Goal: Task Accomplishment & Management: Manage account settings

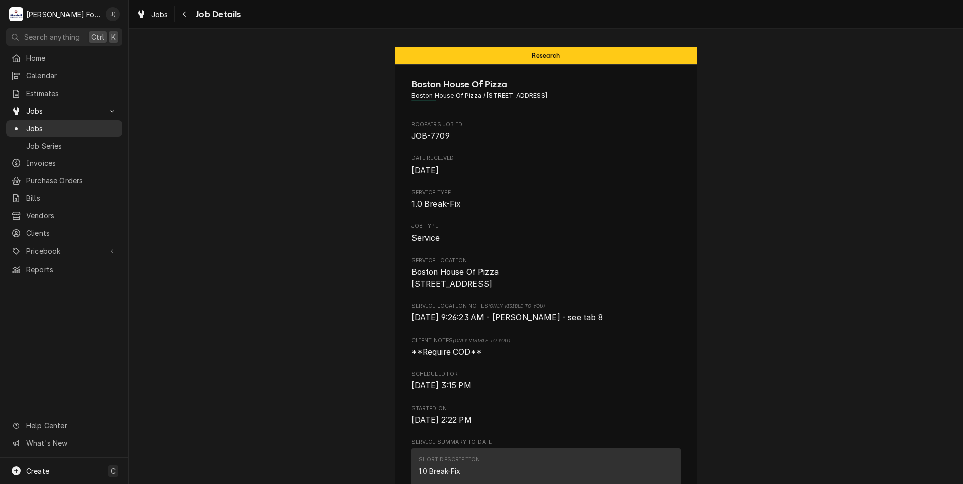
click at [64, 125] on span "Jobs" at bounding box center [71, 128] width 91 height 11
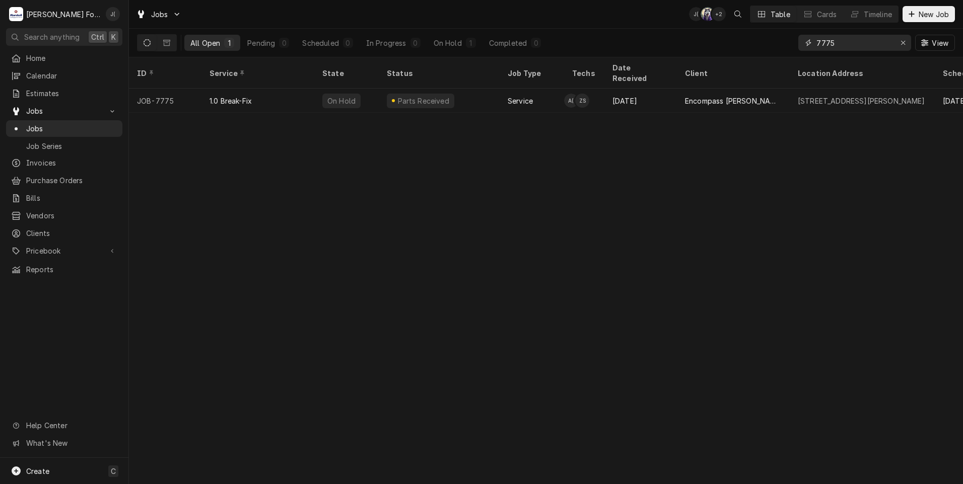
drag, startPoint x: 902, startPoint y: 41, endPoint x: 883, endPoint y: 44, distance: 19.9
click at [903, 41] on icon "Erase input" at bounding box center [903, 42] width 6 height 7
click at [877, 44] on input "Dynamic Content Wrapper" at bounding box center [863, 43] width 95 height 16
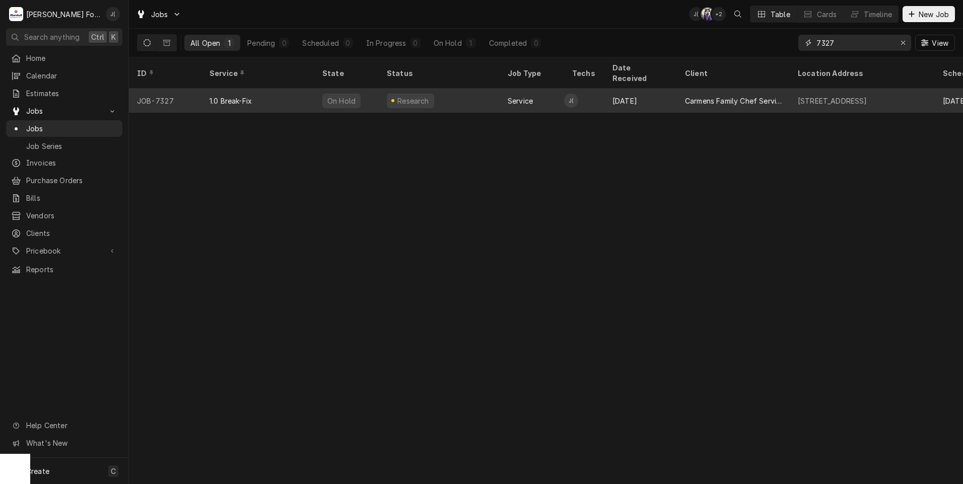
type input "7327"
click at [257, 89] on div "1.0 Break-Fix" at bounding box center [257, 101] width 113 height 24
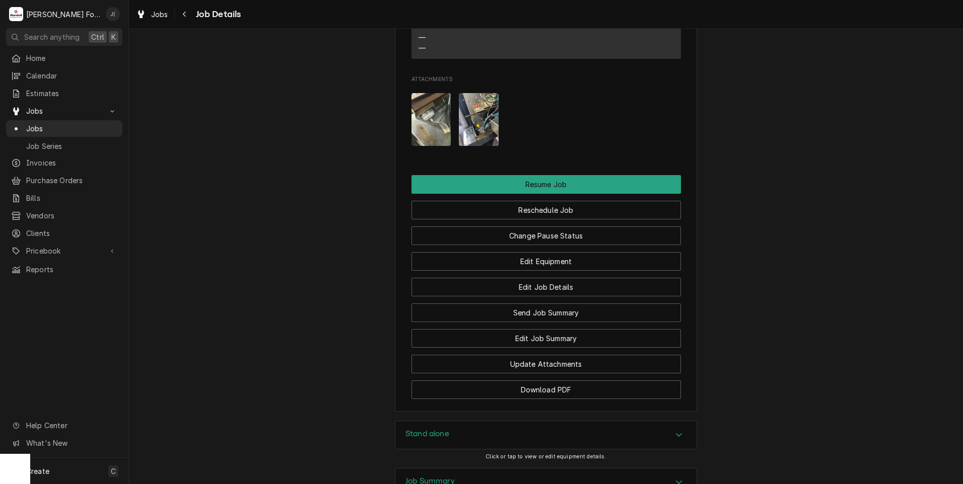
scroll to position [1240, 0]
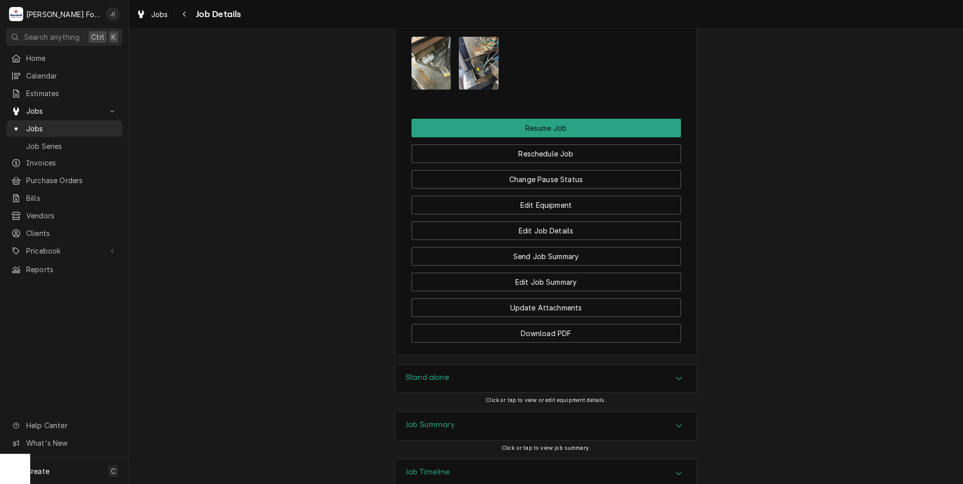
click at [450, 365] on div "Stand alone" at bounding box center [545, 379] width 301 height 28
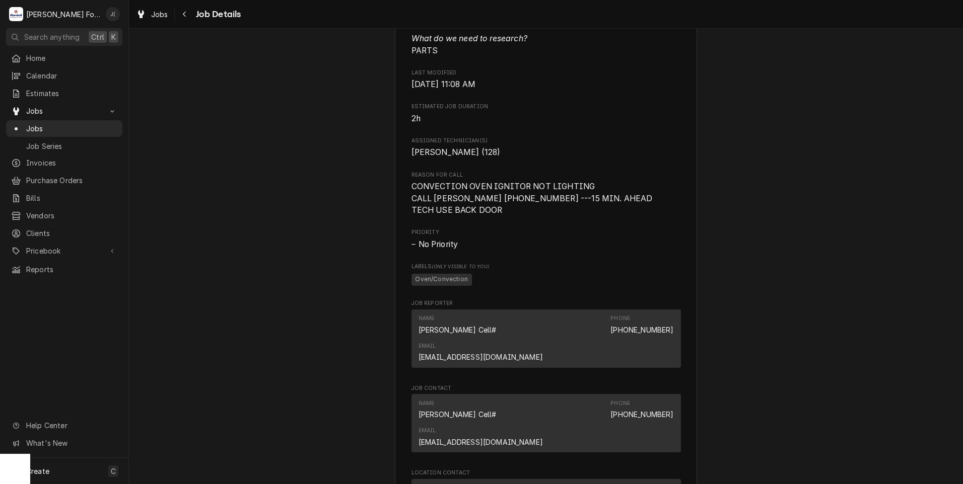
scroll to position [269, 0]
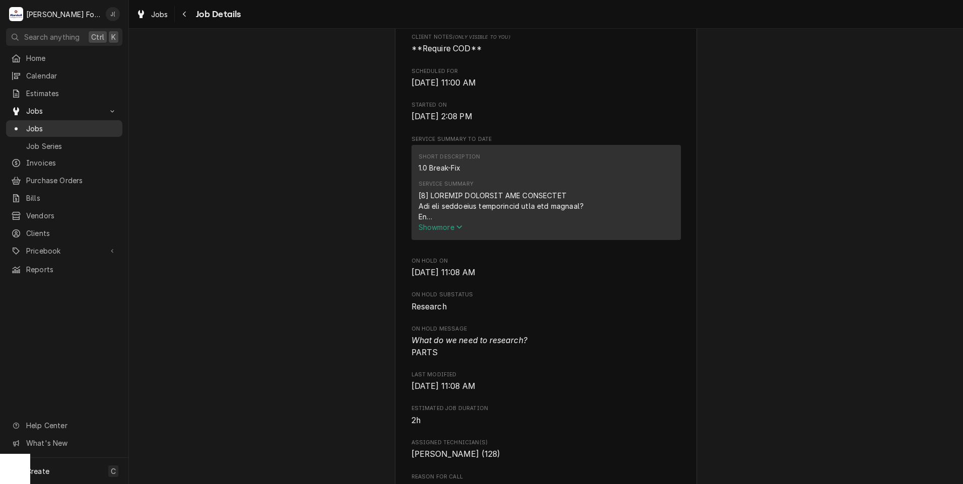
click at [60, 127] on span "Jobs" at bounding box center [71, 128] width 91 height 11
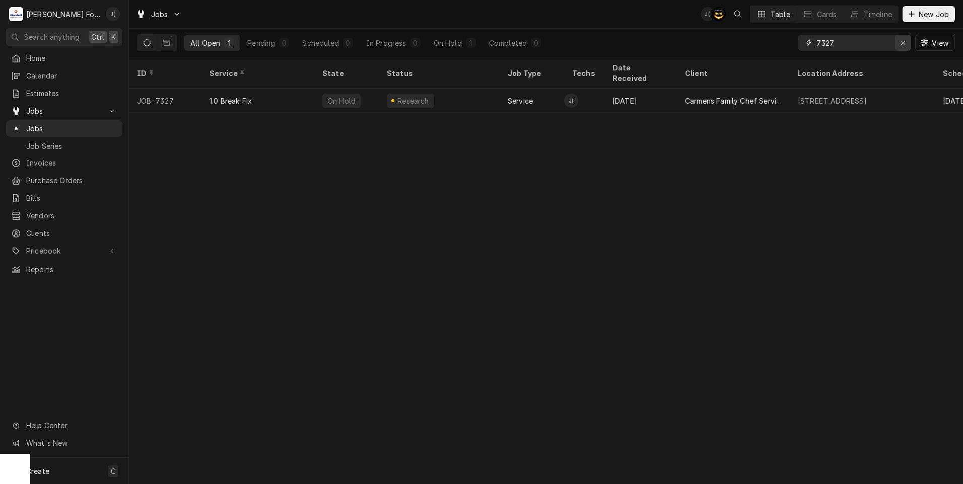
click at [905, 45] on icon "Erase input" at bounding box center [903, 42] width 6 height 7
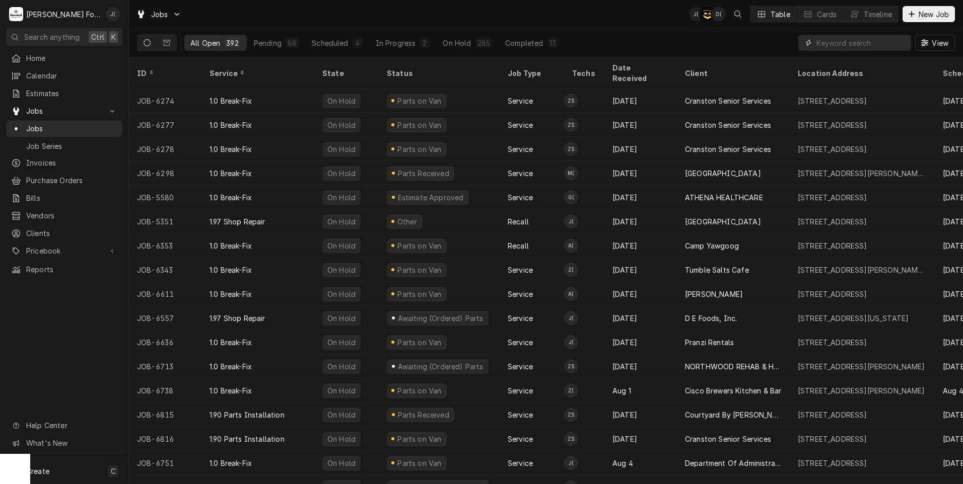
click at [830, 44] on input "Dynamic Content Wrapper" at bounding box center [861, 43] width 90 height 16
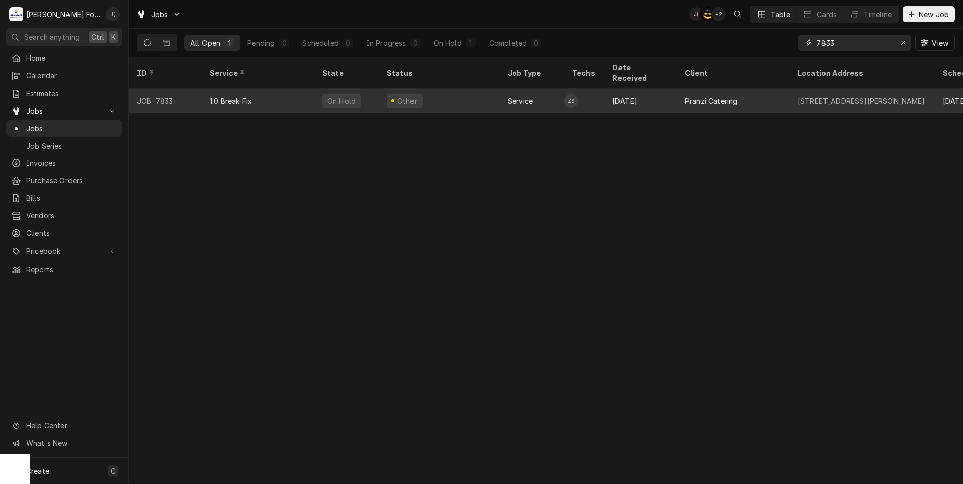
type input "7833"
click at [489, 94] on div "Other" at bounding box center [439, 101] width 121 height 24
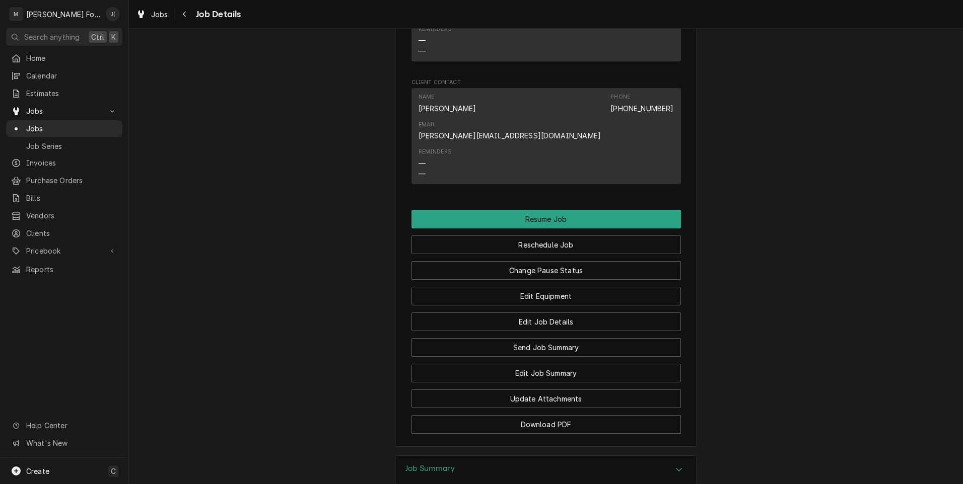
scroll to position [841, 0]
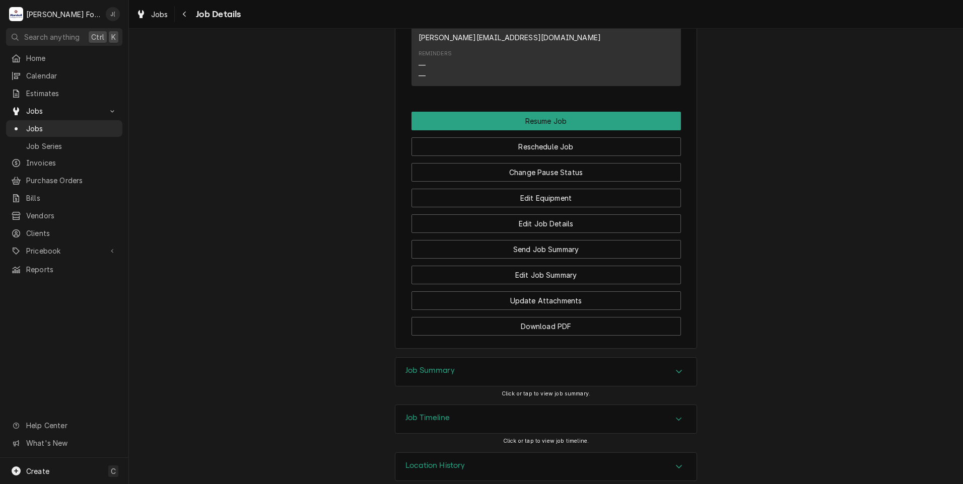
click at [429, 366] on h3 "Job Summary" at bounding box center [429, 371] width 49 height 10
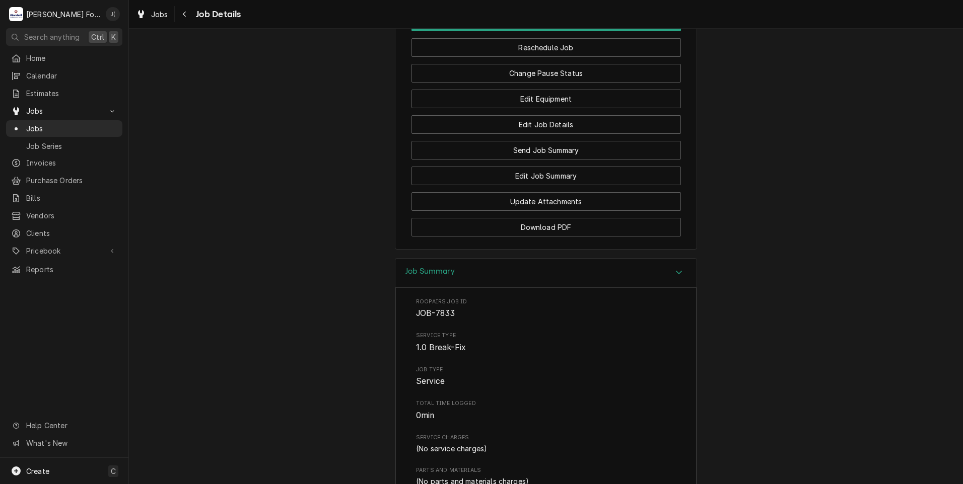
scroll to position [1188, 0]
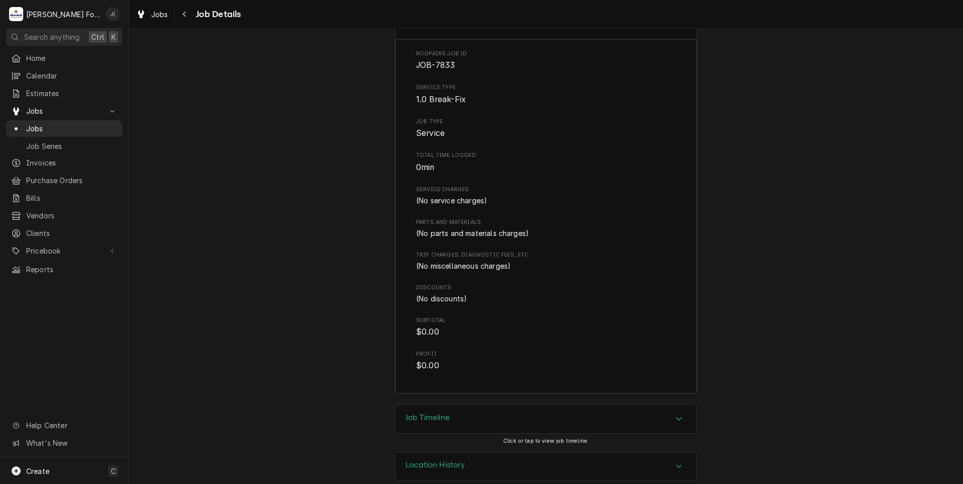
click at [439, 411] on div "Job Timeline" at bounding box center [545, 419] width 301 height 28
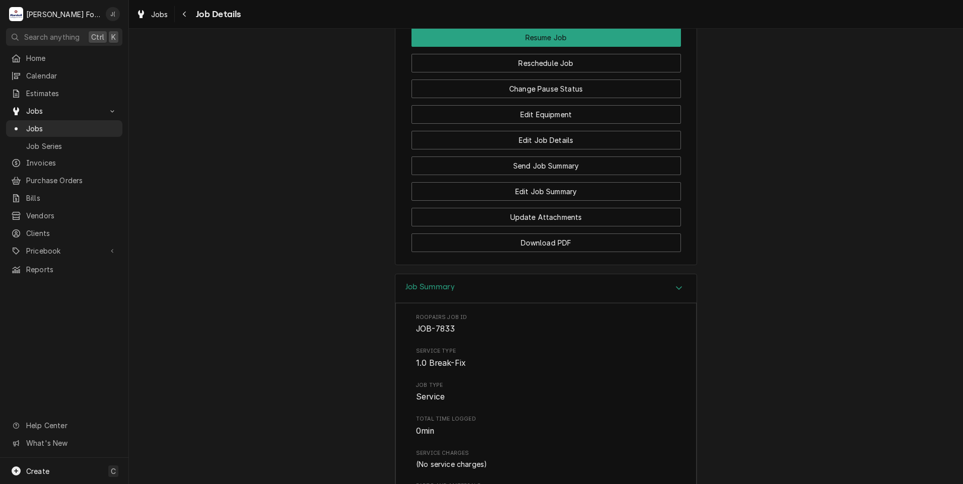
scroll to position [673, 0]
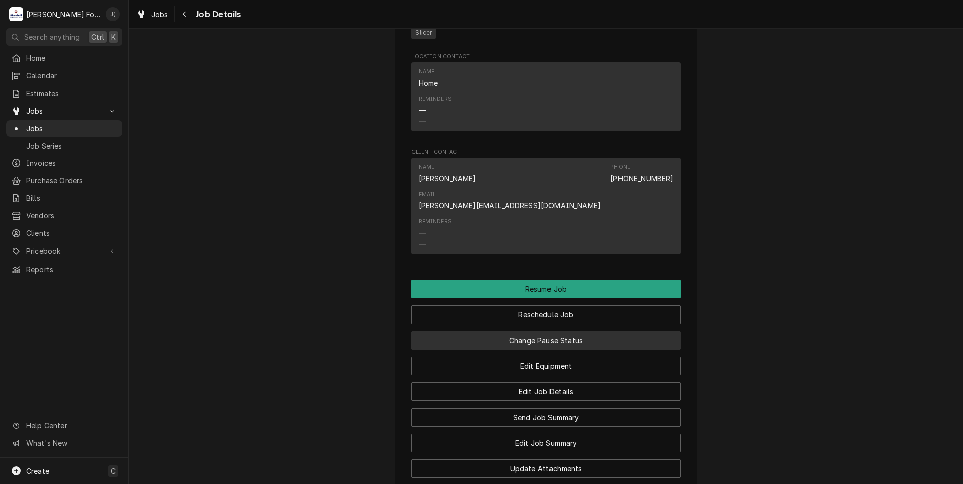
click at [525, 331] on button "Change Pause Status" at bounding box center [545, 340] width 269 height 19
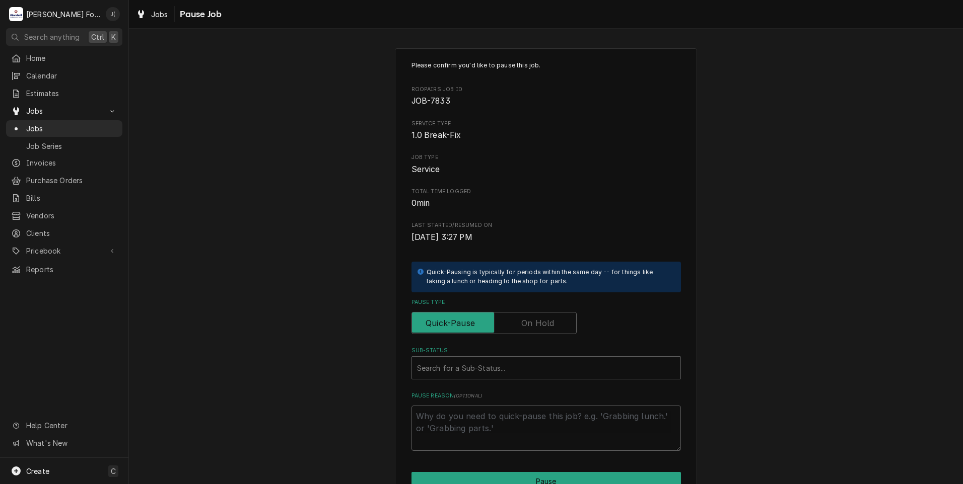
click at [540, 325] on label "Pause Type" at bounding box center [493, 323] width 165 height 22
click at [540, 325] on input "Pause Type" at bounding box center [494, 323] width 156 height 22
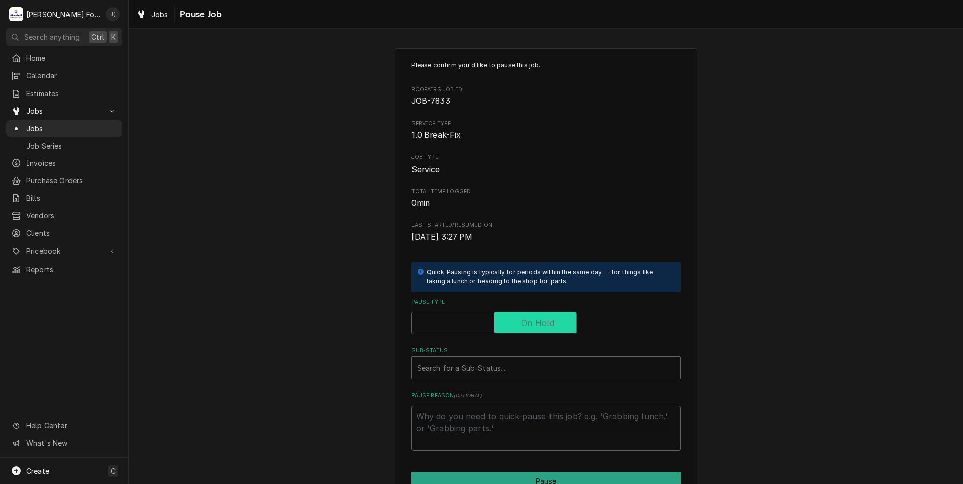
checkbox input "true"
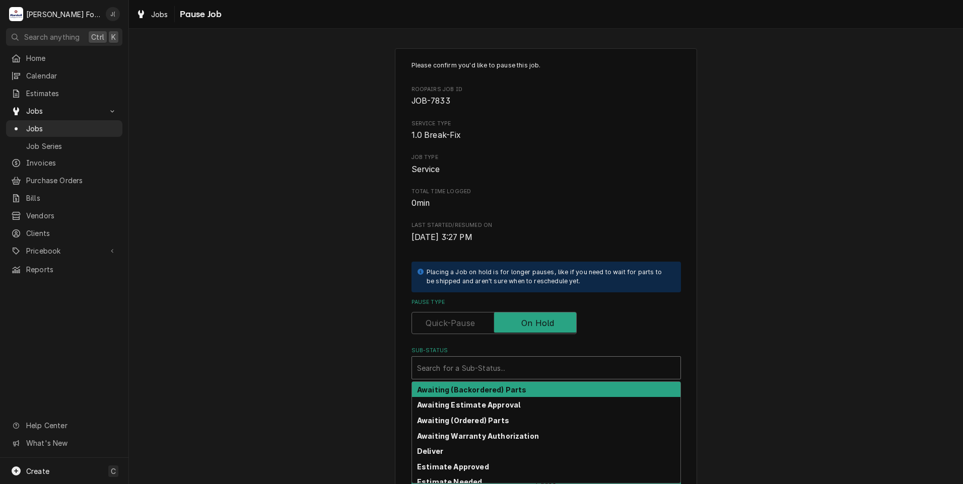
click at [508, 378] on div "Search for a Sub-Status..." at bounding box center [546, 368] width 268 height 22
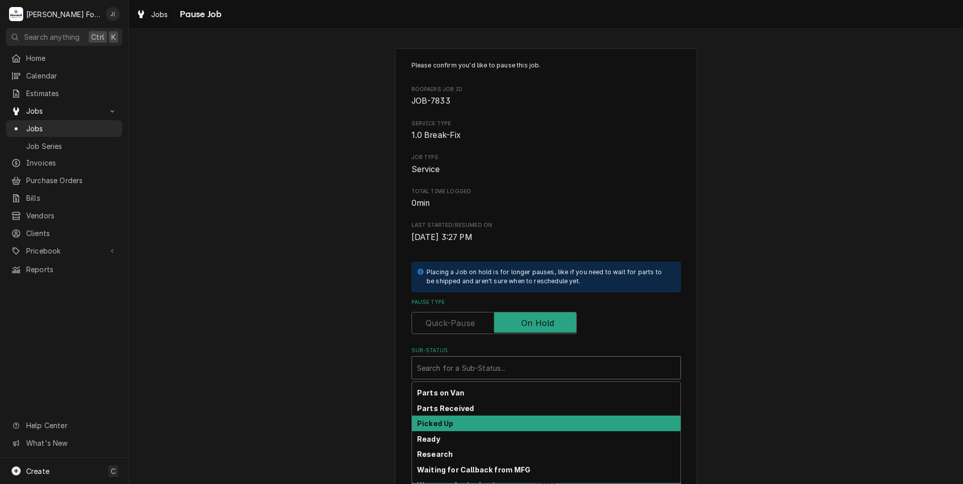
scroll to position [50, 0]
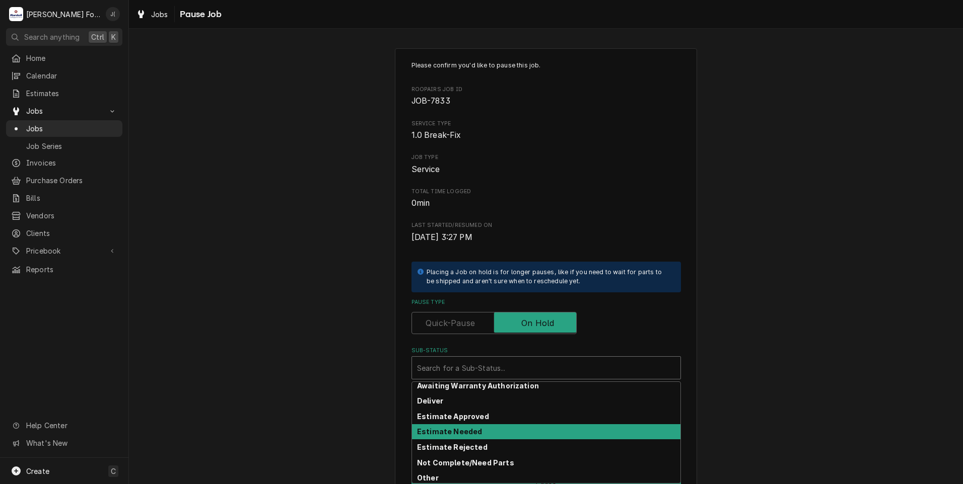
click at [464, 432] on strong "Estimate Needed" at bounding box center [449, 432] width 65 height 9
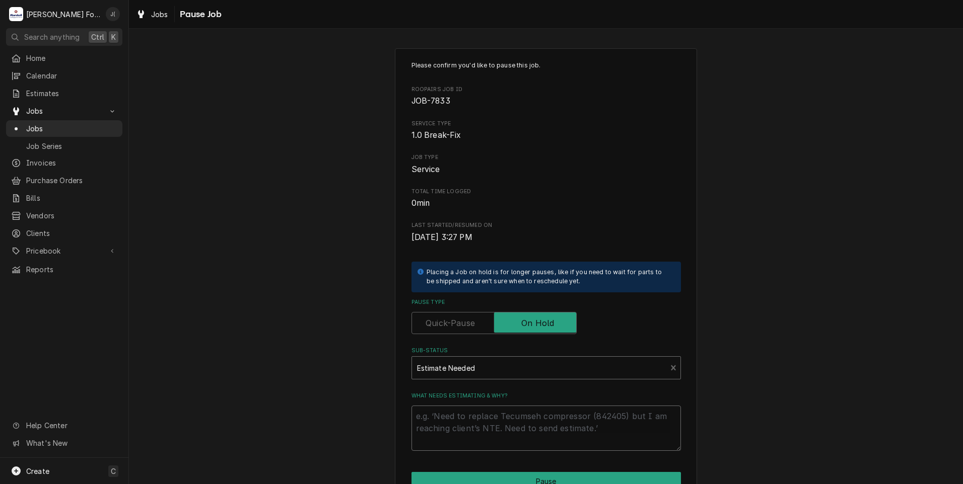
click at [464, 430] on textarea "What needs estimating & why?" at bounding box center [545, 428] width 269 height 45
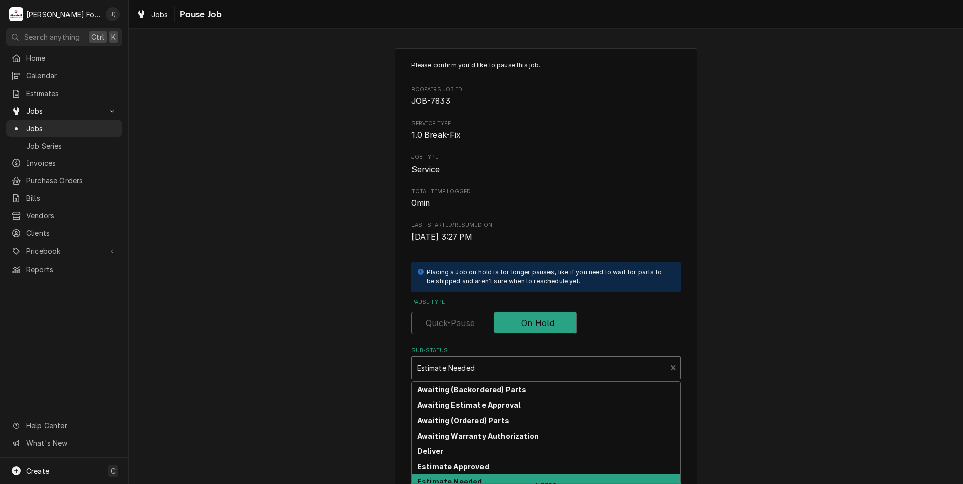
click at [503, 367] on div "Sub-Status" at bounding box center [539, 368] width 245 height 18
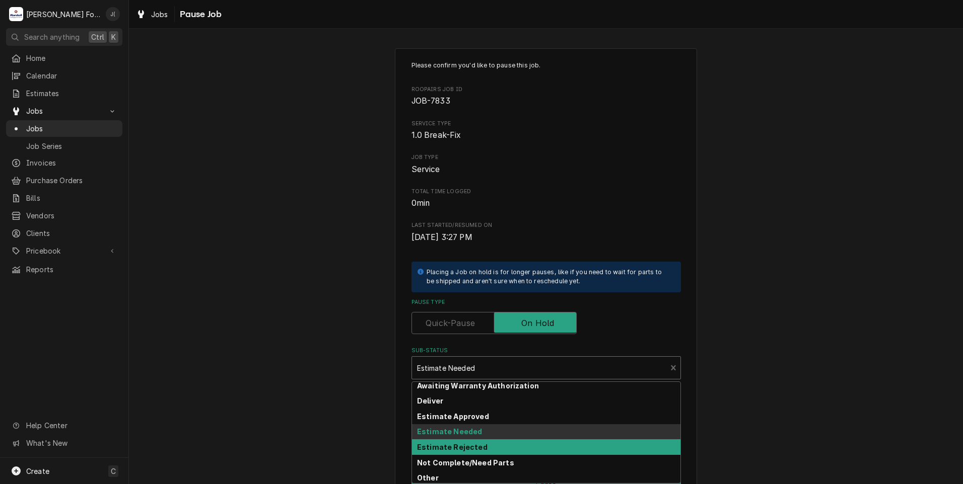
scroll to position [0, 0]
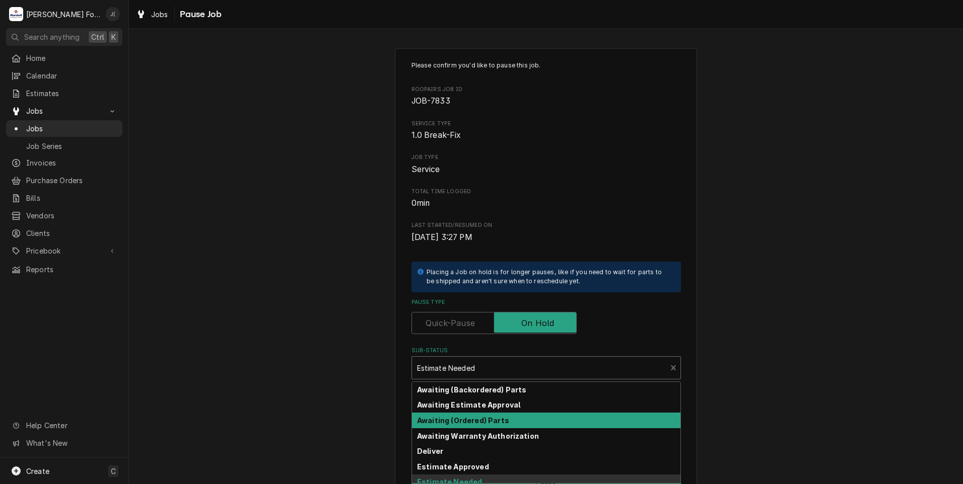
click at [464, 422] on strong "Awaiting (Ordered) Parts" at bounding box center [463, 420] width 92 height 9
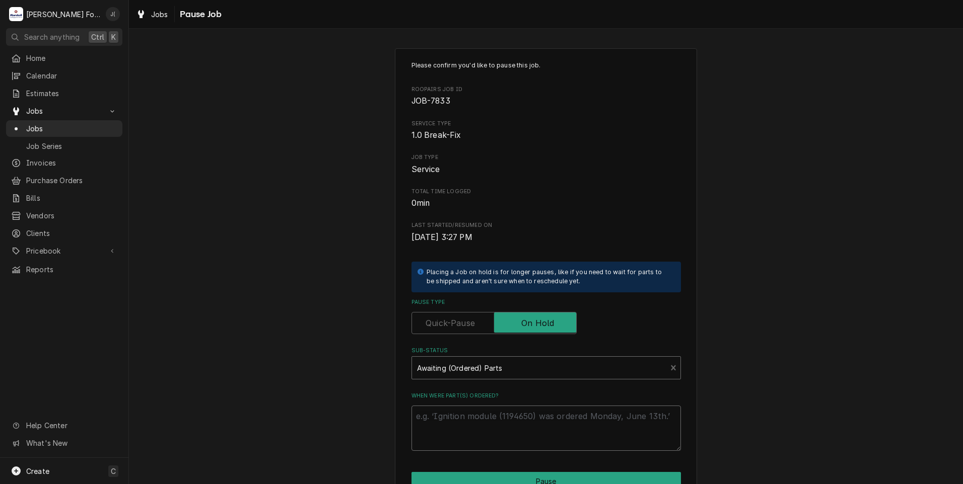
click at [464, 422] on textarea "When were part(s) ordered?" at bounding box center [545, 428] width 269 height 45
type textarea "x"
type textarea "1"
type textarea "x"
type textarea "10"
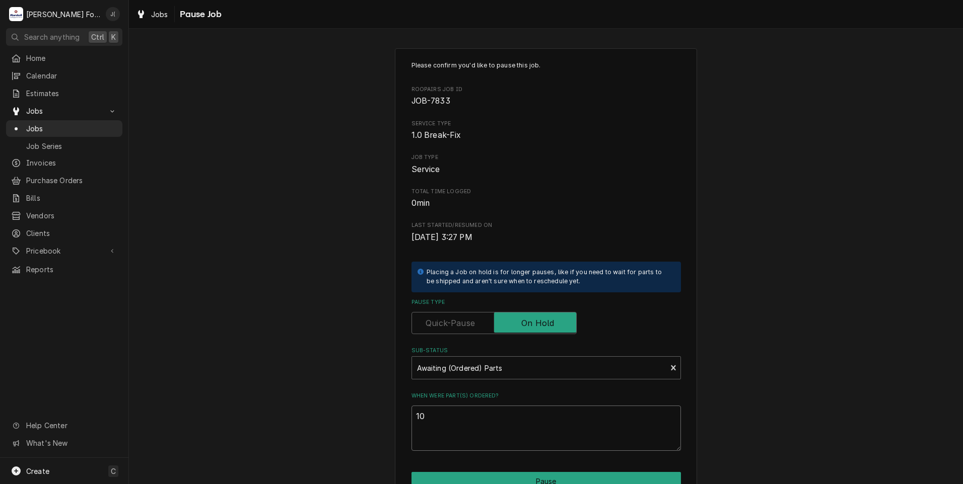
type textarea "x"
type textarea "10/"
type textarea "x"
type textarea "10/1"
type textarea "x"
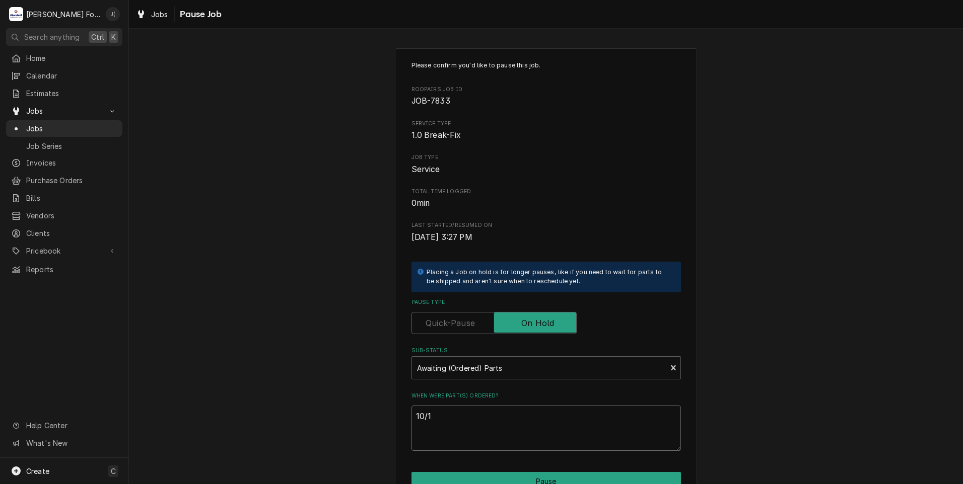
type textarea "10/14"
type textarea "x"
type textarea "10/14/"
type textarea "x"
type textarea "10/14/2"
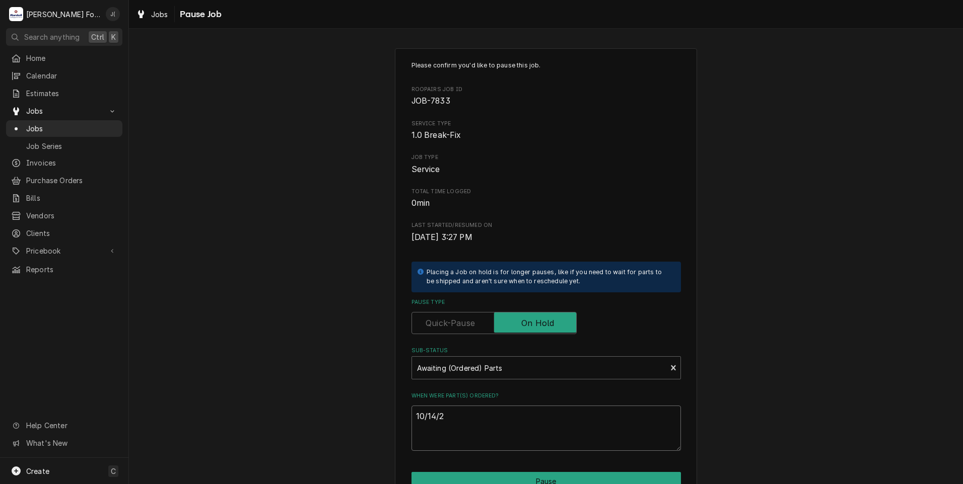
type textarea "x"
type textarea "10/14/20"
type textarea "x"
type textarea "10/14/202"
type textarea "x"
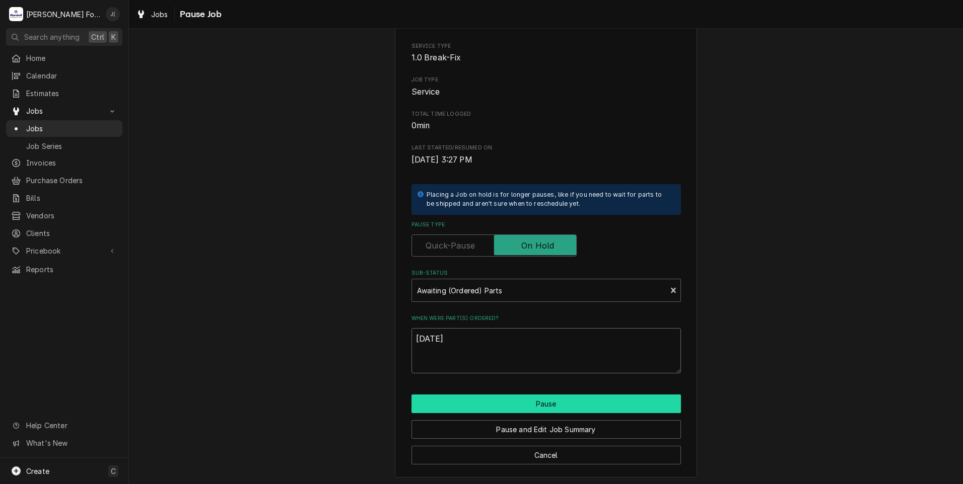
scroll to position [80, 0]
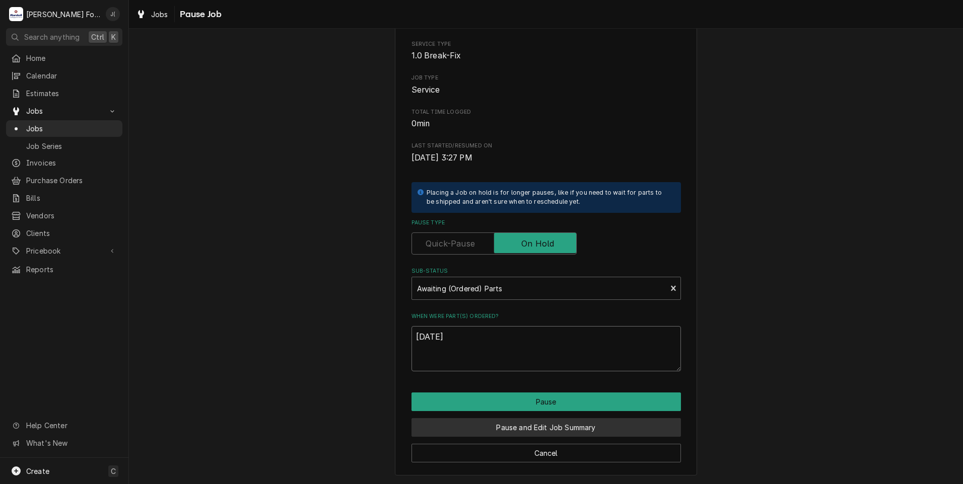
type textarea "[DATE]"
click at [546, 424] on button "Pause and Edit Job Summary" at bounding box center [545, 427] width 269 height 19
type textarea "x"
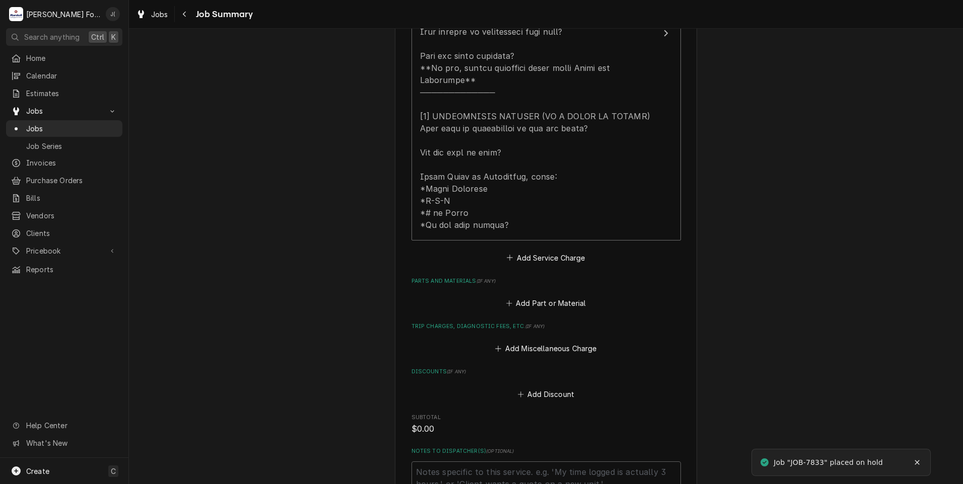
scroll to position [554, 0]
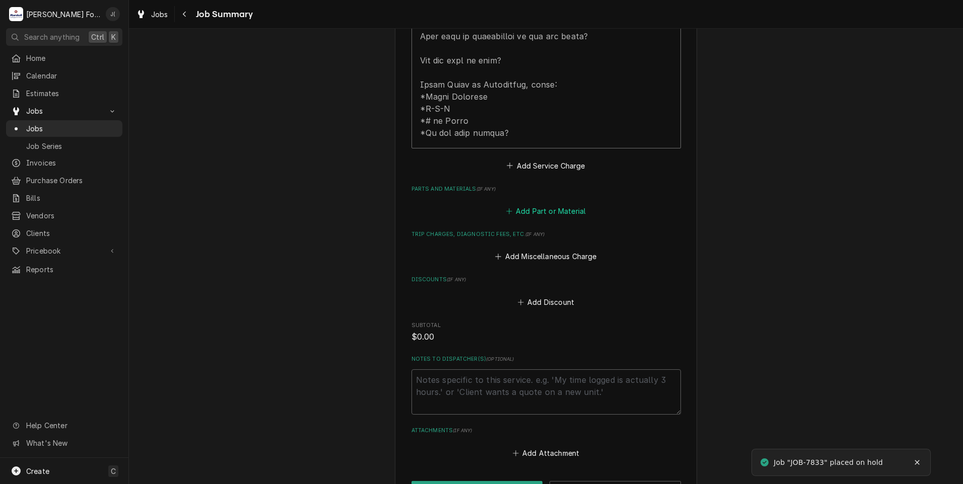
click at [543, 204] on button "Add Part or Material" at bounding box center [545, 211] width 83 height 14
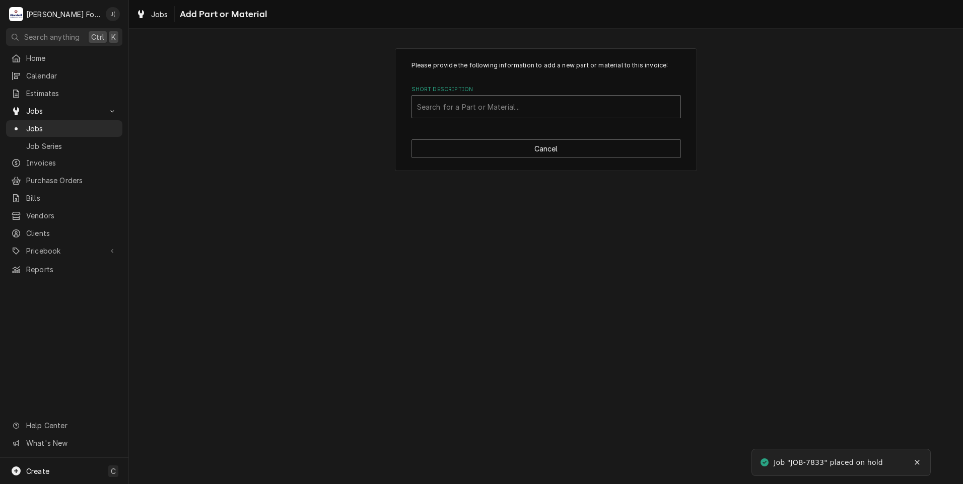
click at [520, 105] on div "Short Description" at bounding box center [546, 107] width 258 height 18
type input "60223401001"
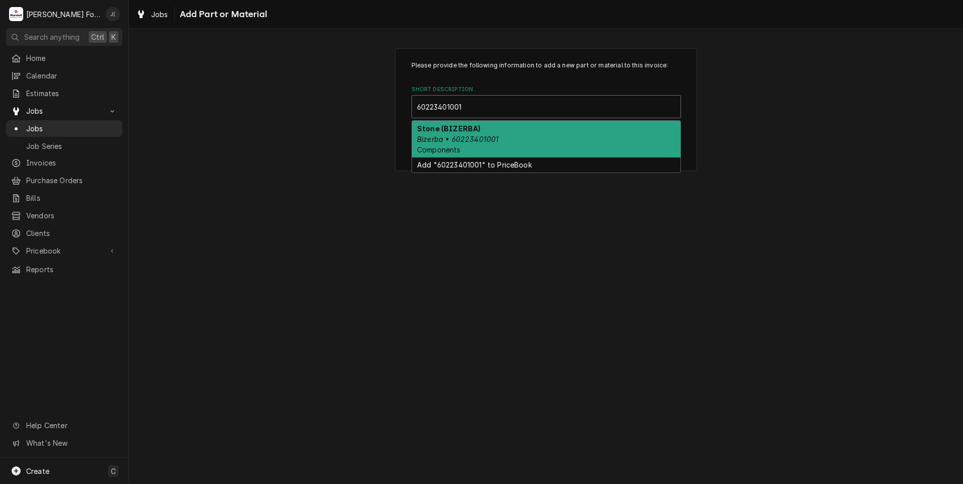
click at [489, 146] on div "Stone (BIZERBA) Bizerba • 60223401001 Components" at bounding box center [546, 139] width 268 height 37
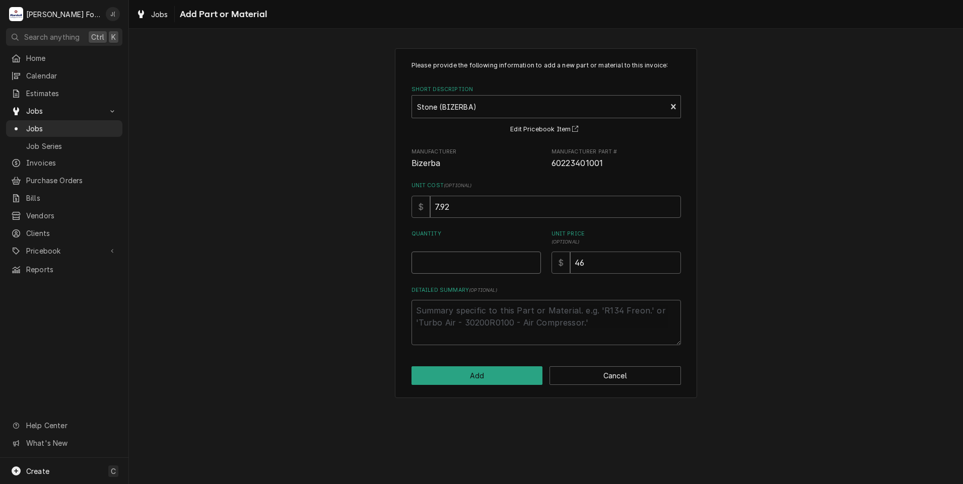
click at [502, 274] on input "Quantity" at bounding box center [475, 263] width 129 height 22
type textarea "x"
type input "1"
click at [489, 375] on button "Add" at bounding box center [476, 376] width 131 height 19
type textarea "x"
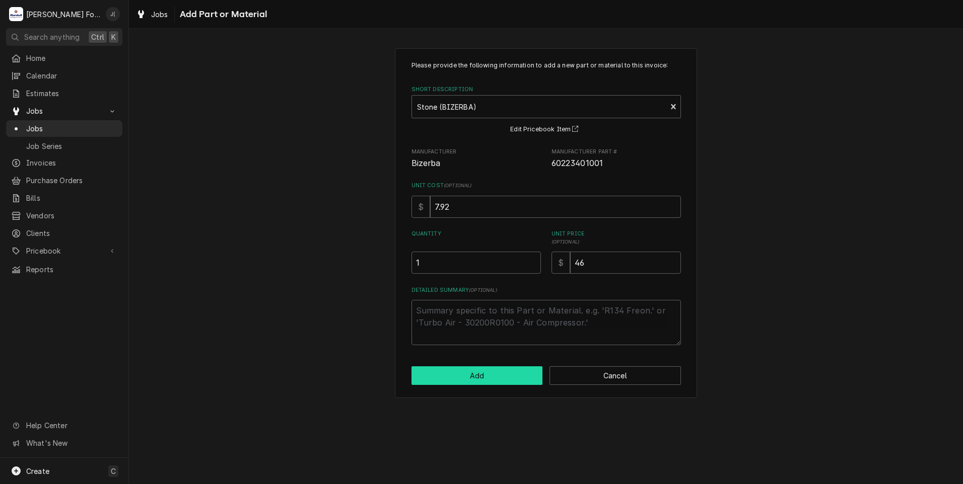
scroll to position [554, 0]
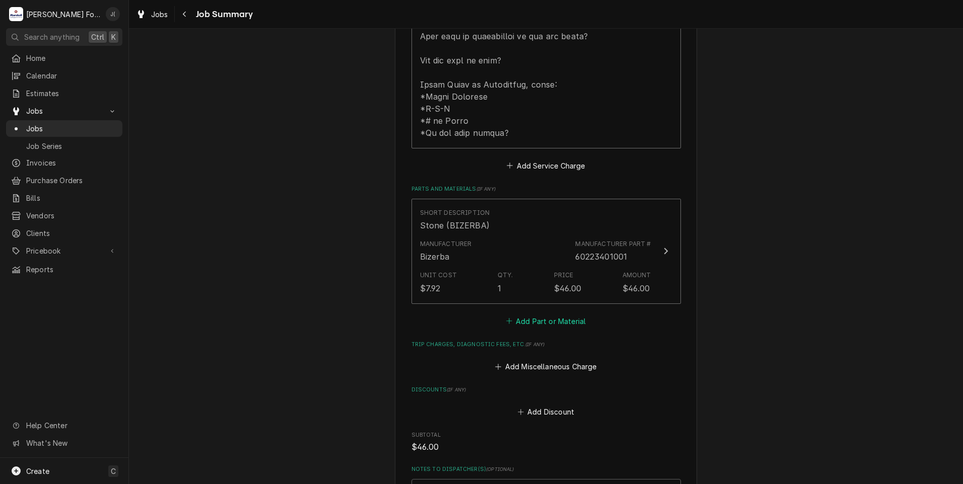
click at [541, 314] on button "Add Part or Material" at bounding box center [545, 321] width 83 height 14
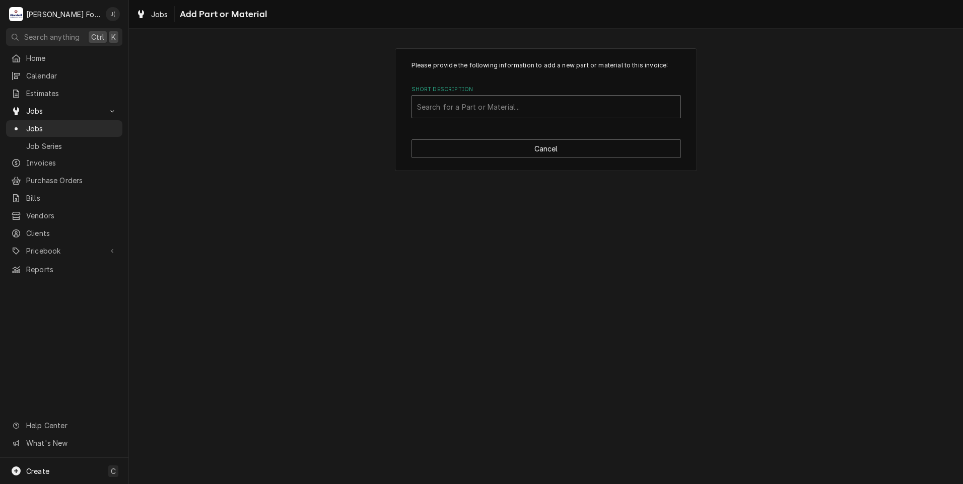
click at [507, 109] on div "Short Description" at bounding box center [546, 107] width 258 height 18
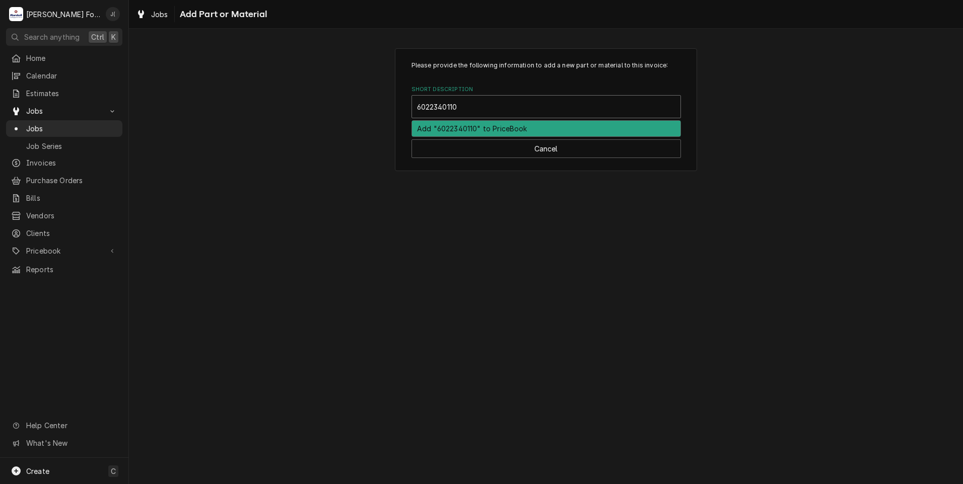
type input "60223401101"
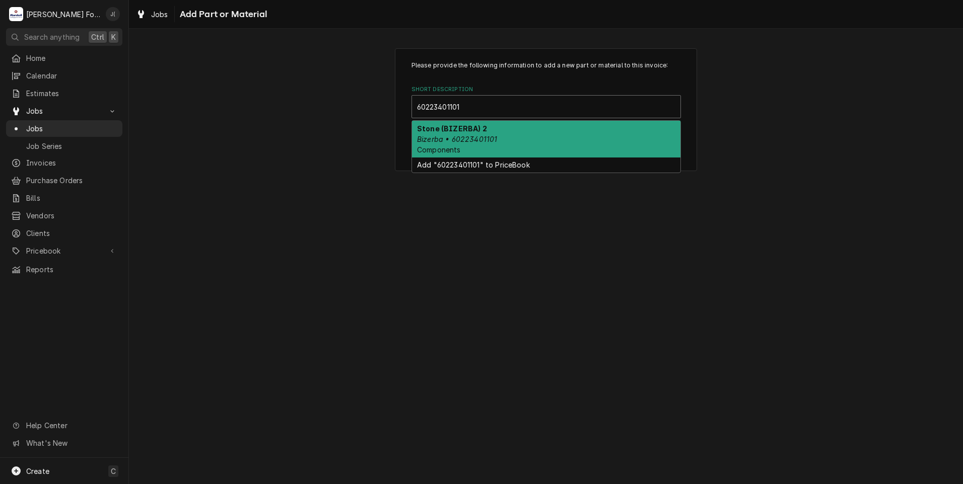
click at [492, 143] on div "Stone (BIZERBA) 2 Bizerba • 60223401101 Components" at bounding box center [546, 139] width 268 height 37
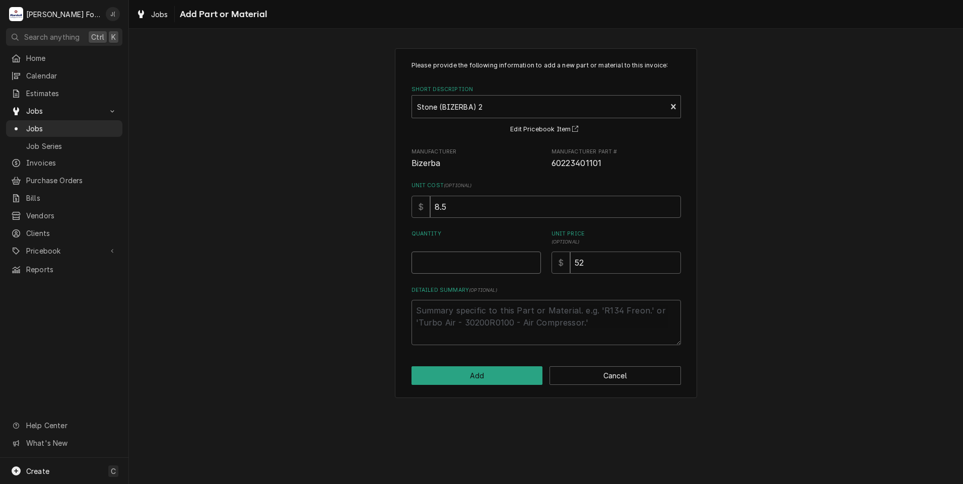
click at [480, 270] on input "Quantity" at bounding box center [475, 263] width 129 height 22
type textarea "x"
type input "1"
click at [496, 375] on button "Add" at bounding box center [476, 376] width 131 height 19
type textarea "x"
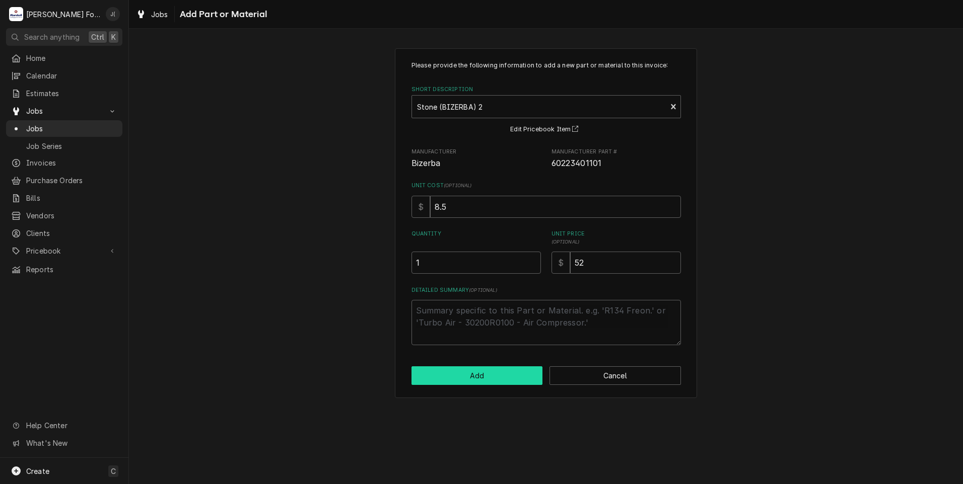
scroll to position [554, 0]
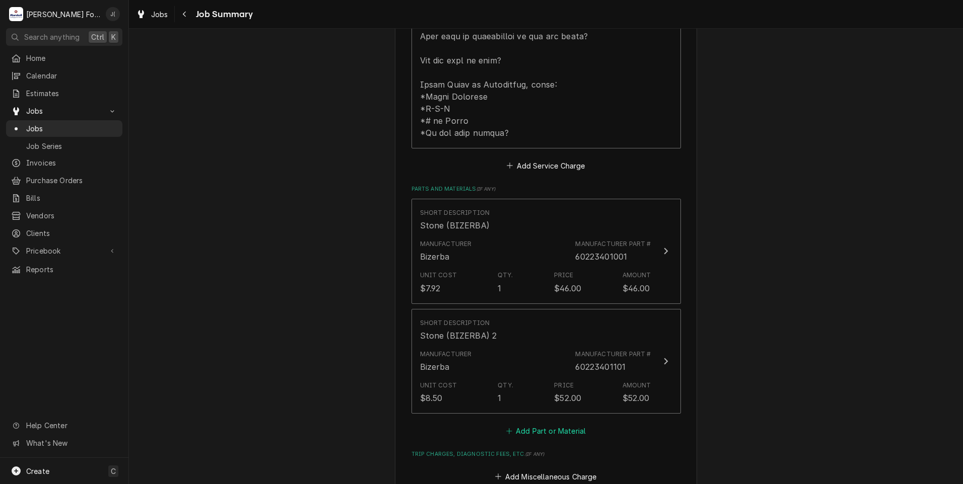
click at [550, 424] on button "Add Part or Material" at bounding box center [545, 431] width 83 height 14
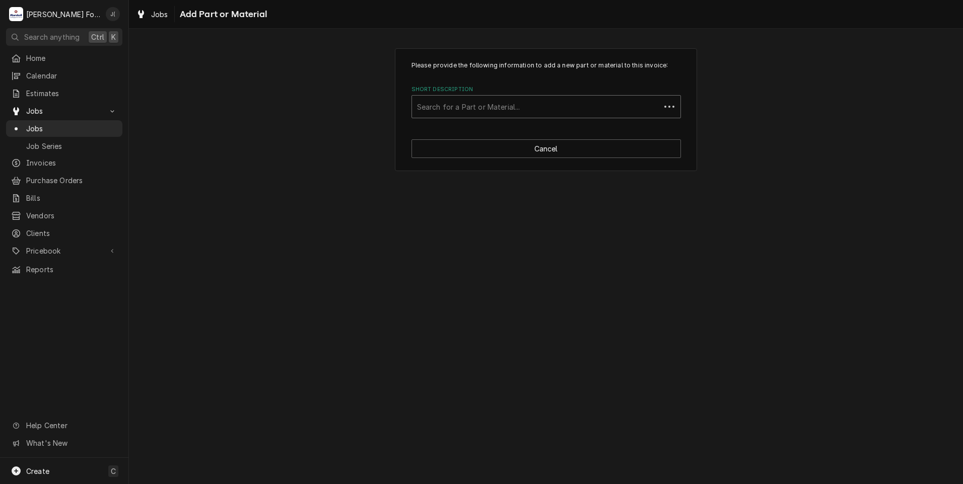
click at [459, 109] on div "Short Description" at bounding box center [536, 107] width 238 height 18
type input "ssdt"
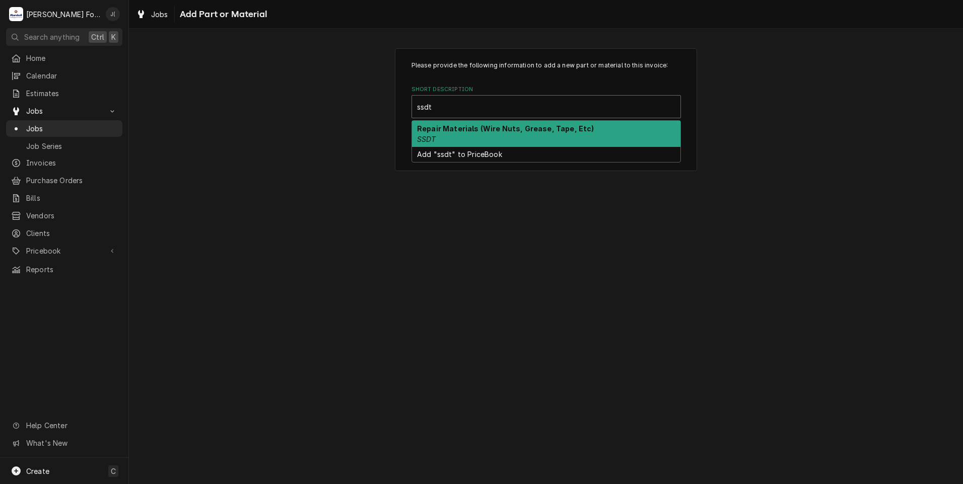
click at [449, 140] on div "Repair Materials (Wire Nuts, Grease, Tape, Etc) SSDT" at bounding box center [546, 134] width 268 height 26
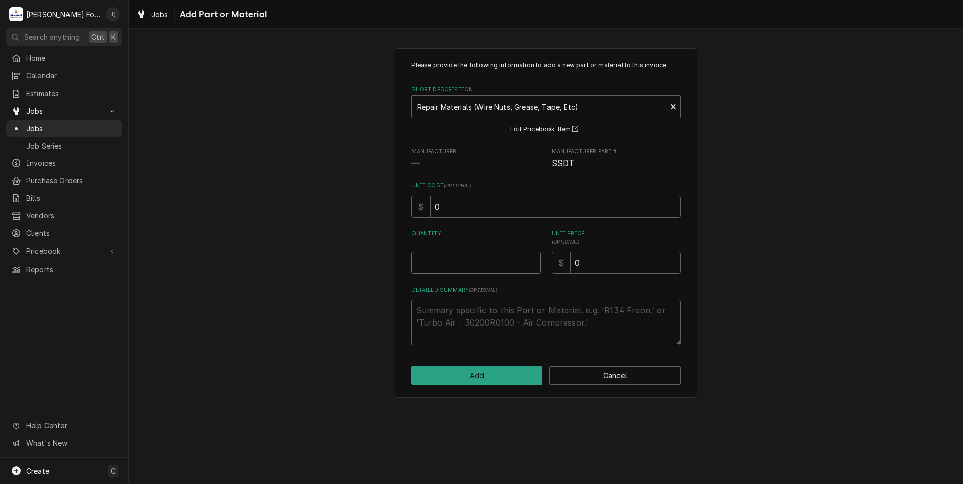
click at [482, 264] on input "Quantity" at bounding box center [475, 263] width 129 height 22
type textarea "x"
type input "1"
type textarea "x"
type input "2"
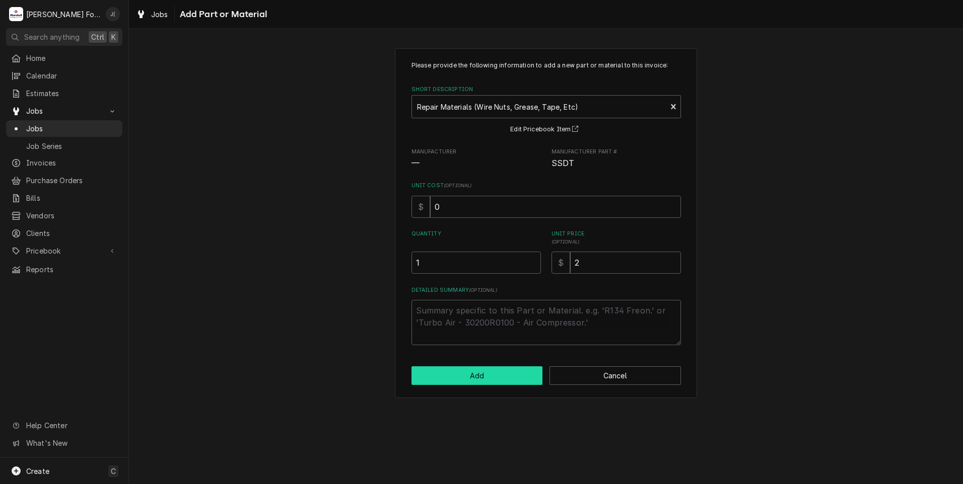
click at [480, 375] on button "Add" at bounding box center [476, 376] width 131 height 19
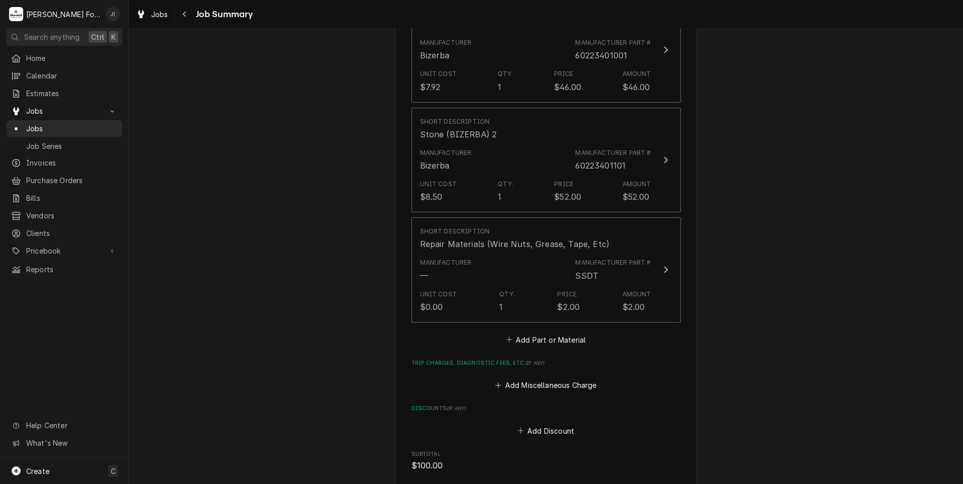
scroll to position [957, 0]
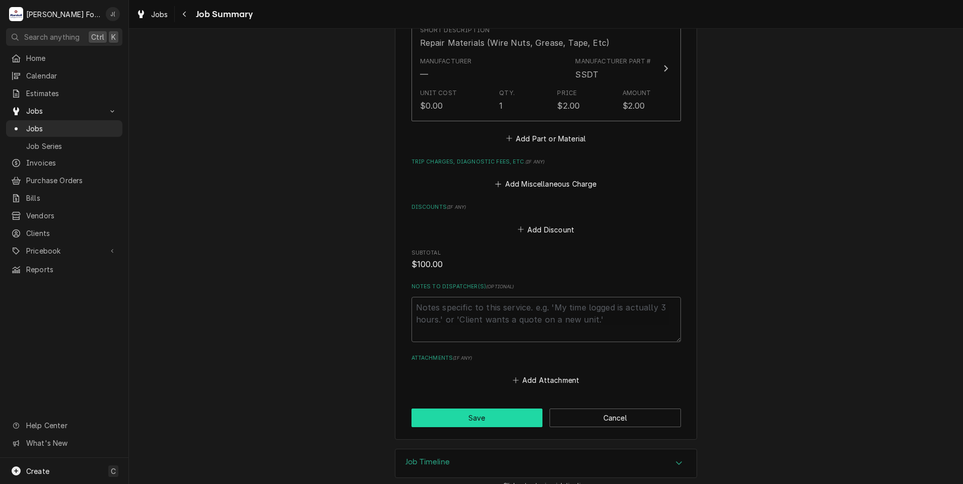
click at [416, 409] on button "Save" at bounding box center [476, 418] width 131 height 19
type textarea "x"
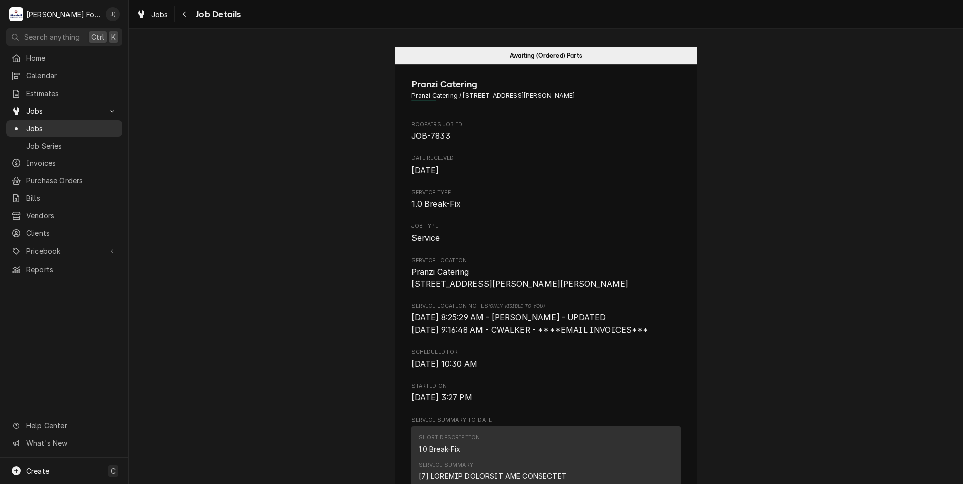
click at [88, 123] on span "Jobs" at bounding box center [71, 128] width 91 height 11
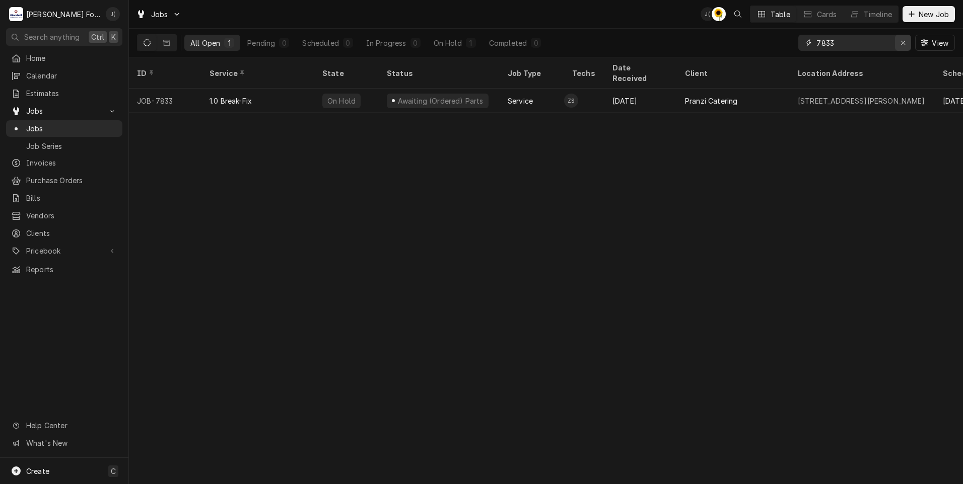
click at [906, 44] on icon "Erase input" at bounding box center [903, 42] width 6 height 7
click at [880, 47] on input "Dynamic Content Wrapper" at bounding box center [863, 43] width 95 height 16
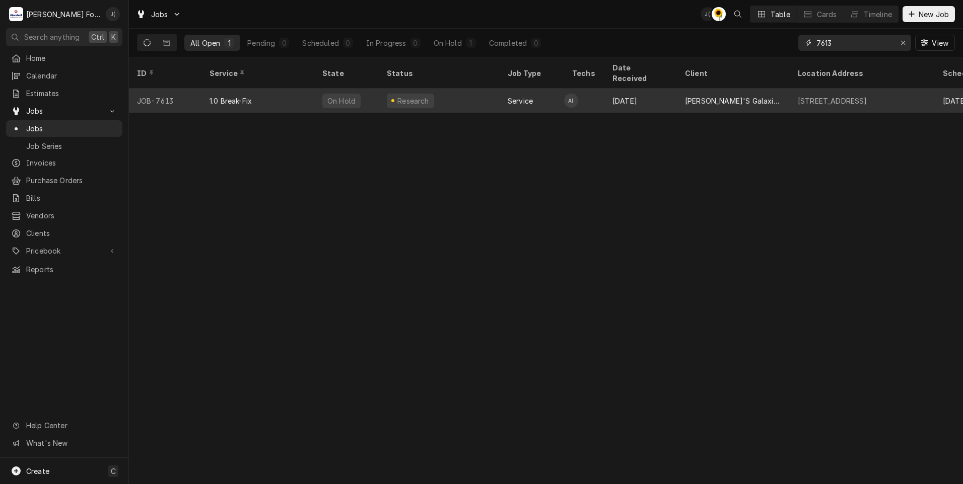
type input "7613"
click at [246, 96] on div "1.0 Break-Fix" at bounding box center [230, 101] width 42 height 11
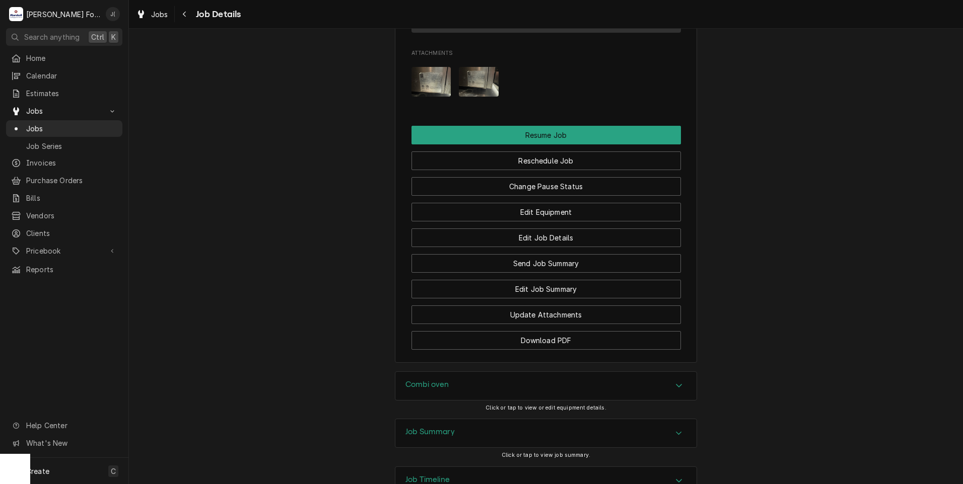
scroll to position [1310, 0]
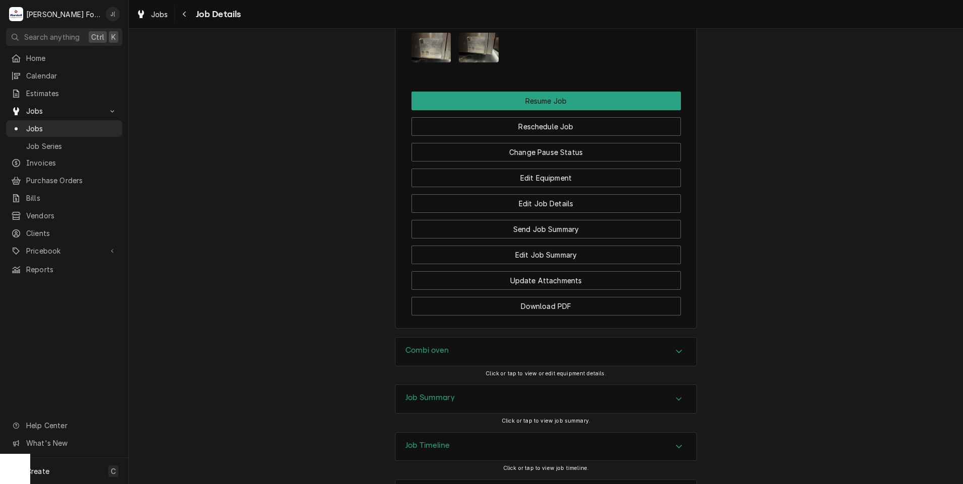
click at [461, 385] on div "Job Summary" at bounding box center [545, 399] width 301 height 28
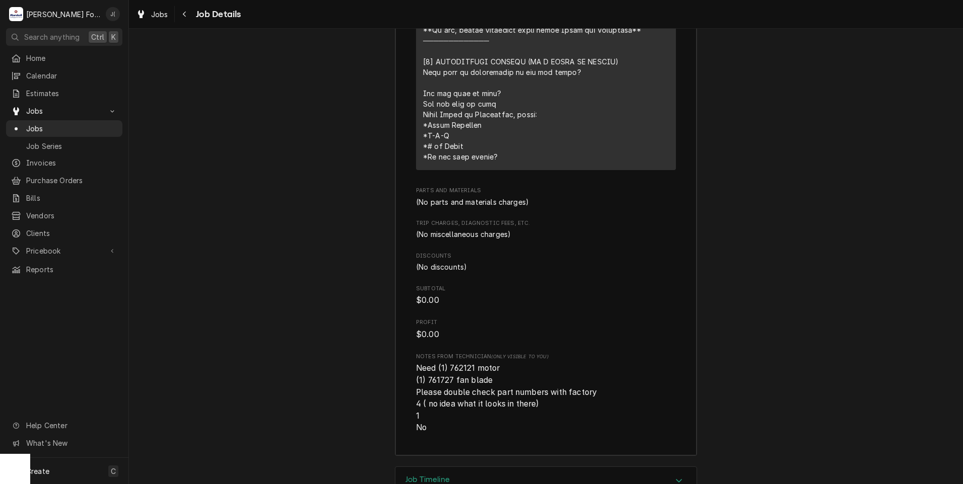
scroll to position [2056, 0]
